Goal: Information Seeking & Learning: Check status

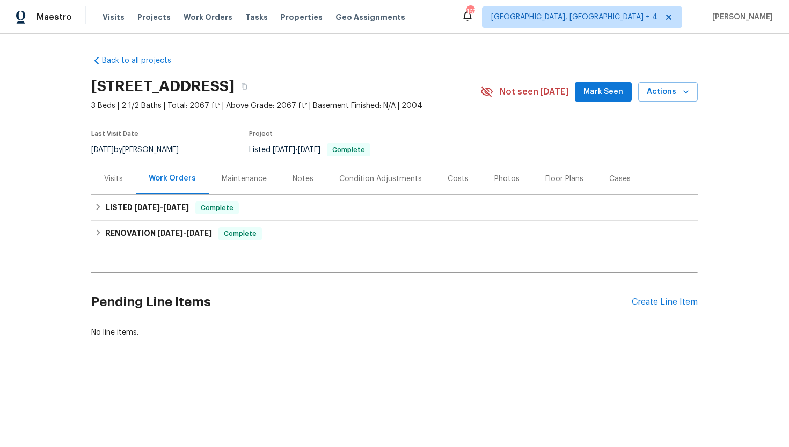
click at [120, 180] on div "Visits" at bounding box center [113, 178] width 19 height 11
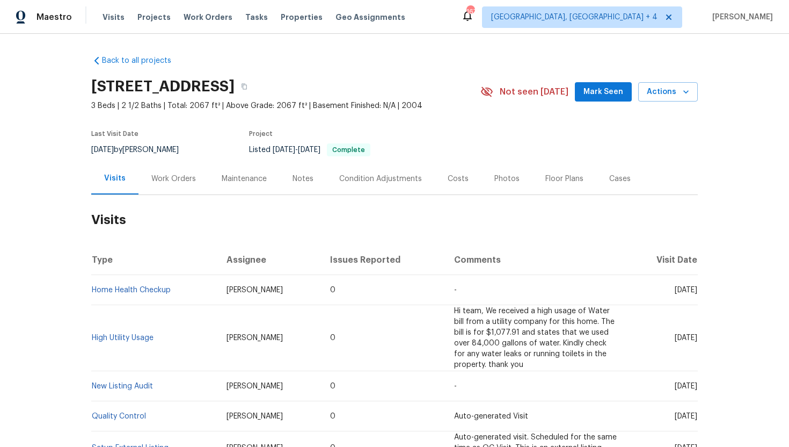
click at [182, 178] on div "Work Orders" at bounding box center [173, 178] width 45 height 11
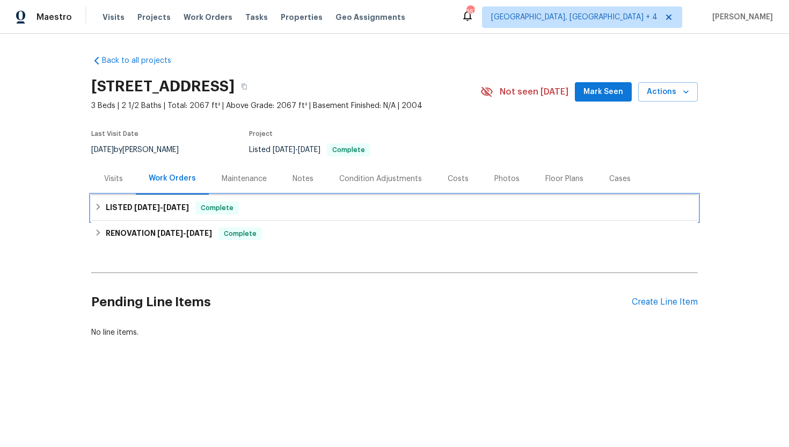
click at [189, 205] on span "9/29/25" at bounding box center [176, 207] width 26 height 8
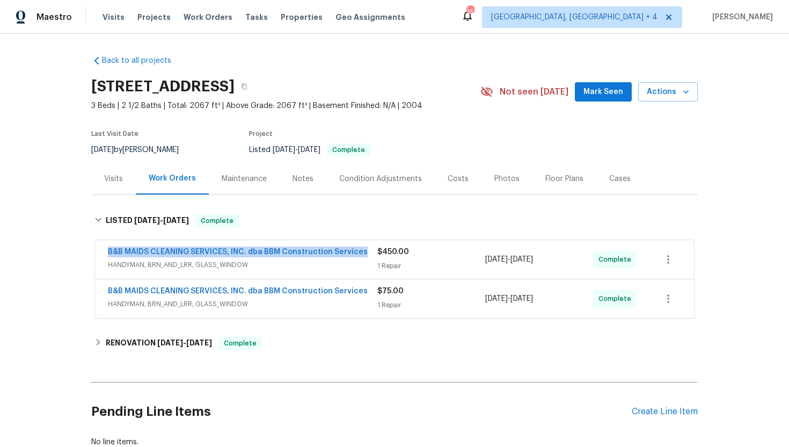
drag, startPoint x: 365, startPoint y: 253, endPoint x: 102, endPoint y: 249, distance: 263.1
click at [102, 249] on div "B&B MAIDS CLEANING SERVICES, INC. dba BBM Construction Services HANDYMAN, BRN_A…" at bounding box center [394, 259] width 599 height 39
copy link "B&B MAIDS CLEANING SERVICES, INC. dba BBM Construction Services"
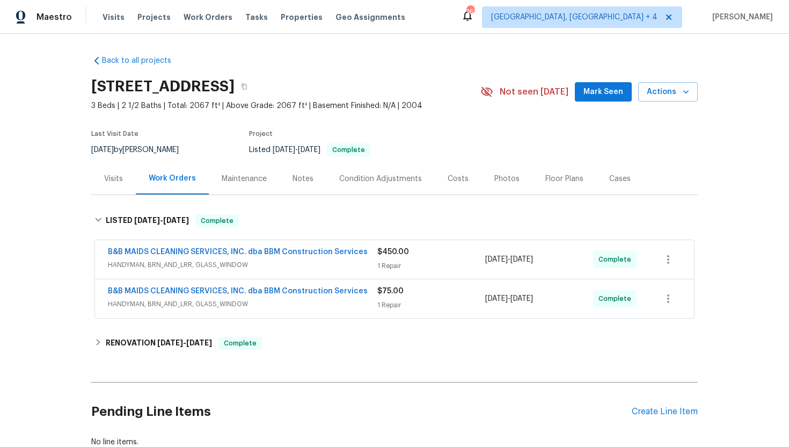
click at [119, 175] on div "Visits" at bounding box center [113, 178] width 19 height 11
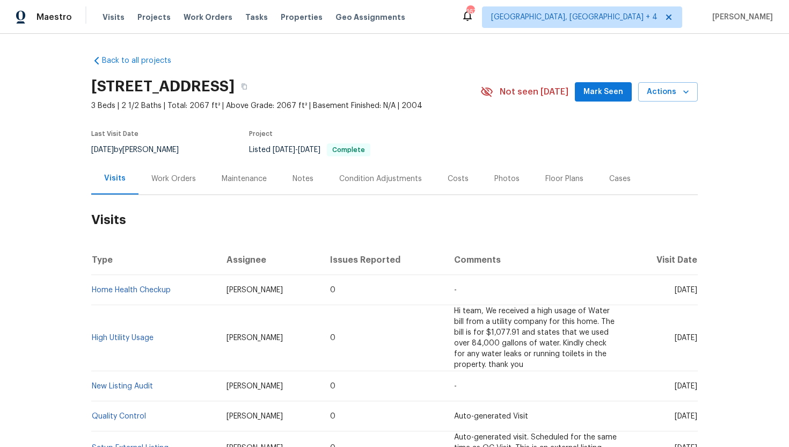
drag, startPoint x: 654, startPoint y: 290, endPoint x: 697, endPoint y: 293, distance: 42.5
click at [697, 293] on span "Tue, Sep 16 2025" at bounding box center [686, 290] width 23 height 8
copy span "Sep 16 2025"
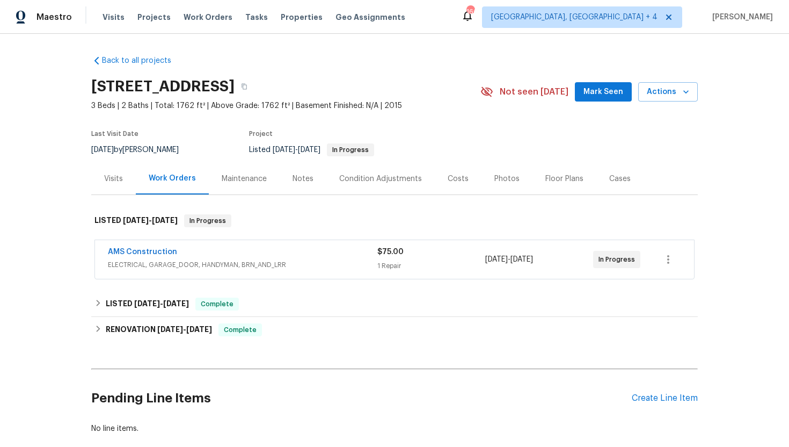
click at [118, 178] on div "Visits" at bounding box center [113, 178] width 19 height 11
